Goal: Check status: Check status

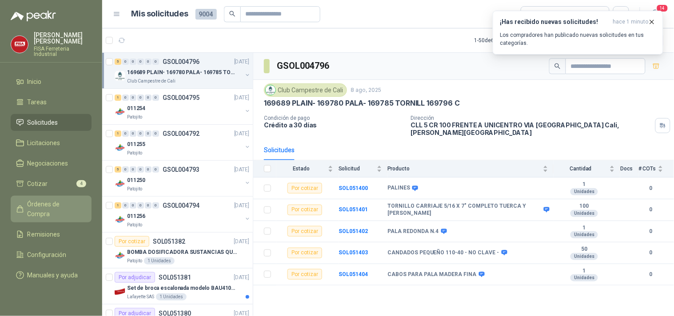
click at [51, 200] on span "Órdenes de Compra" at bounding box center [55, 209] width 55 height 20
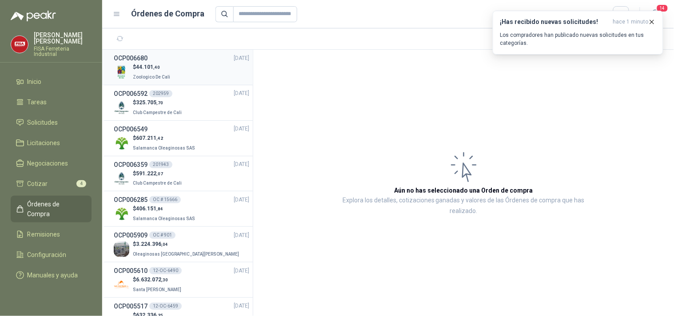
click at [138, 57] on h3 "OCP006680" at bounding box center [131, 58] width 34 height 10
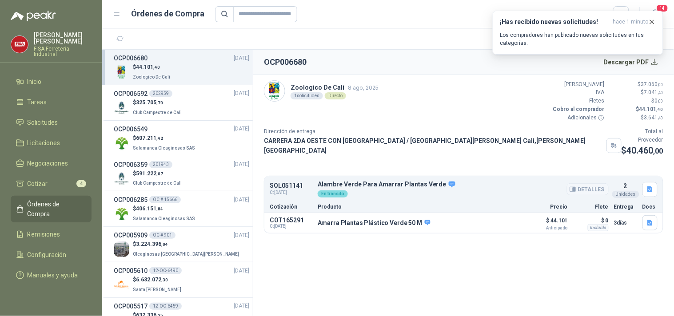
click at [582, 183] on button "Detalles" at bounding box center [588, 189] width 42 height 12
click at [598, 183] on button "Detalles" at bounding box center [588, 189] width 42 height 12
click at [576, 215] on p "$ 0" at bounding box center [591, 220] width 36 height 11
click at [650, 186] on icon "button" at bounding box center [649, 189] width 5 height 6
click at [627, 164] on button "alambre verde.png" at bounding box center [621, 162] width 59 height 9
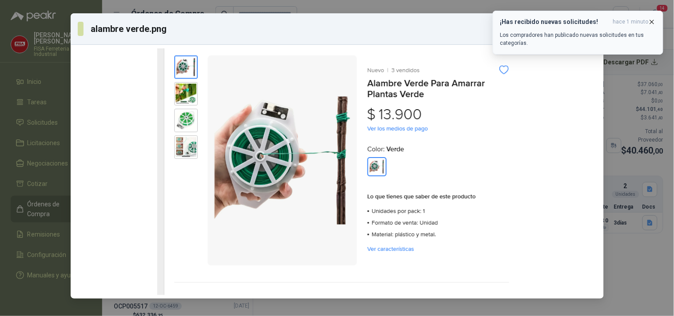
click at [653, 20] on icon "button" at bounding box center [652, 22] width 8 height 8
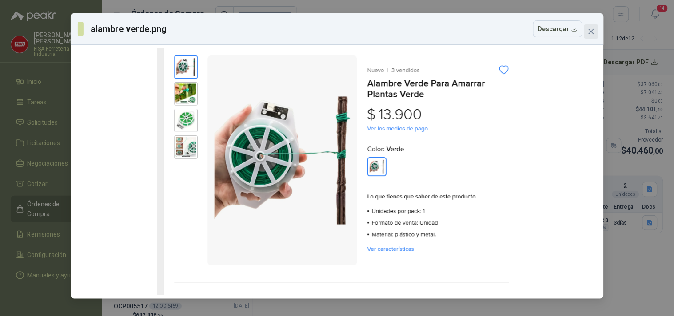
click at [595, 32] on span "Close" at bounding box center [591, 31] width 14 height 7
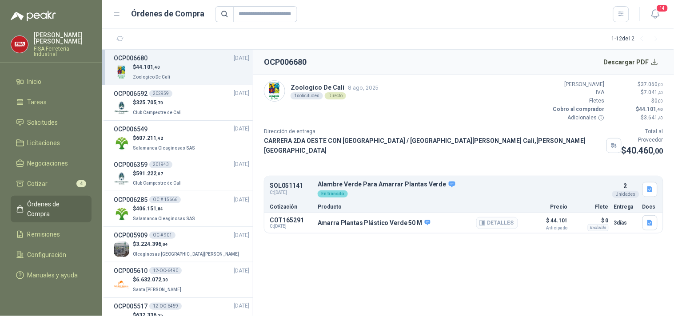
click at [497, 217] on button "Detalles" at bounding box center [497, 223] width 42 height 12
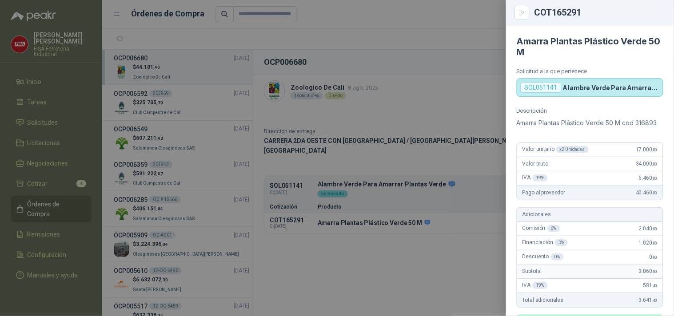
click at [467, 74] on div at bounding box center [337, 158] width 674 height 316
